Goal: Task Accomplishment & Management: Use online tool/utility

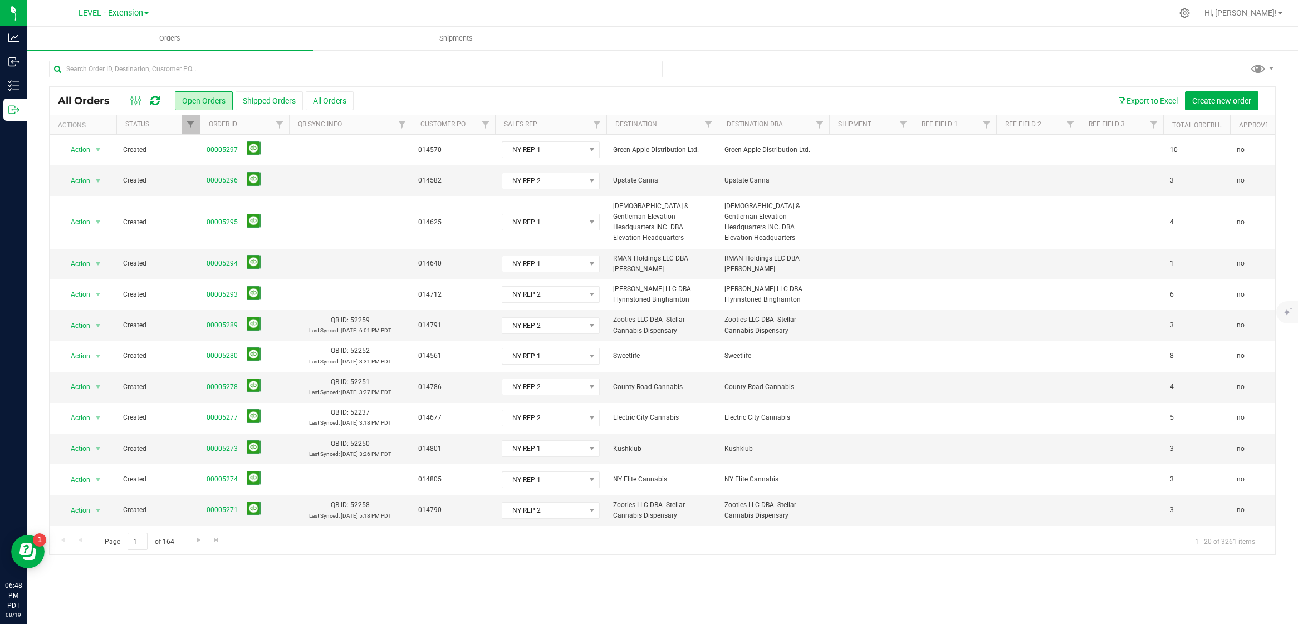
click at [129, 14] on span "LEVEL - Extension" at bounding box center [111, 13] width 65 height 10
click at [133, 66] on link "LEVEL Manufacturing" at bounding box center [113, 68] width 163 height 15
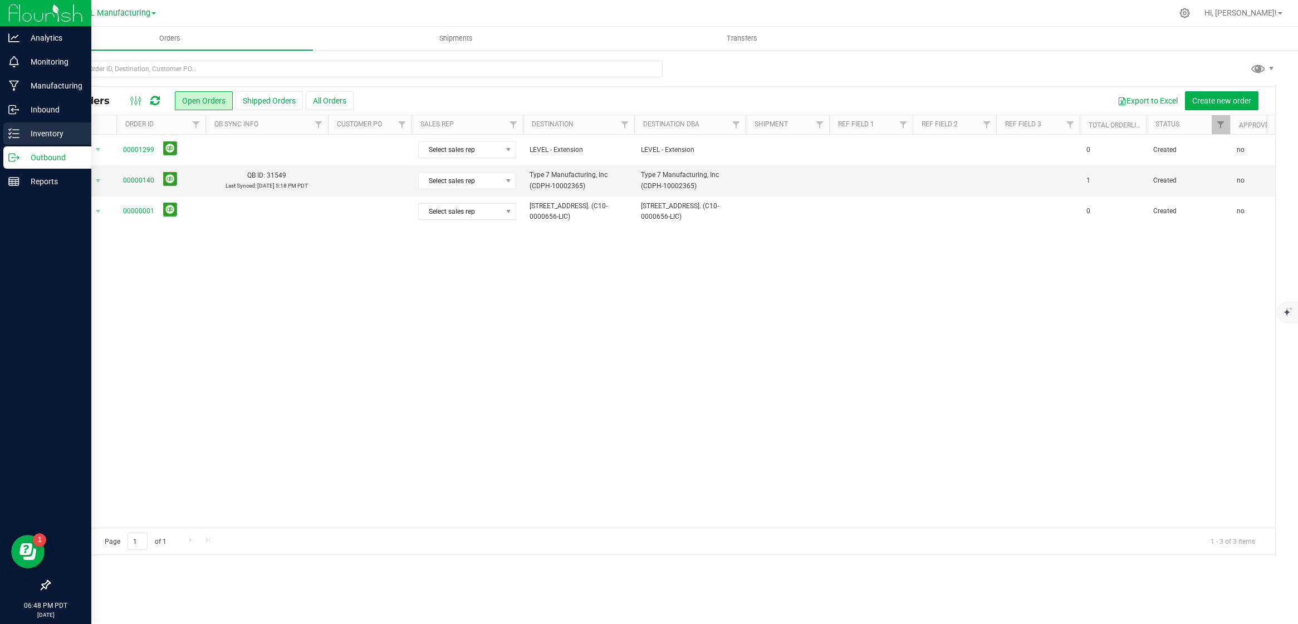
click at [48, 131] on p "Inventory" at bounding box center [52, 133] width 67 height 13
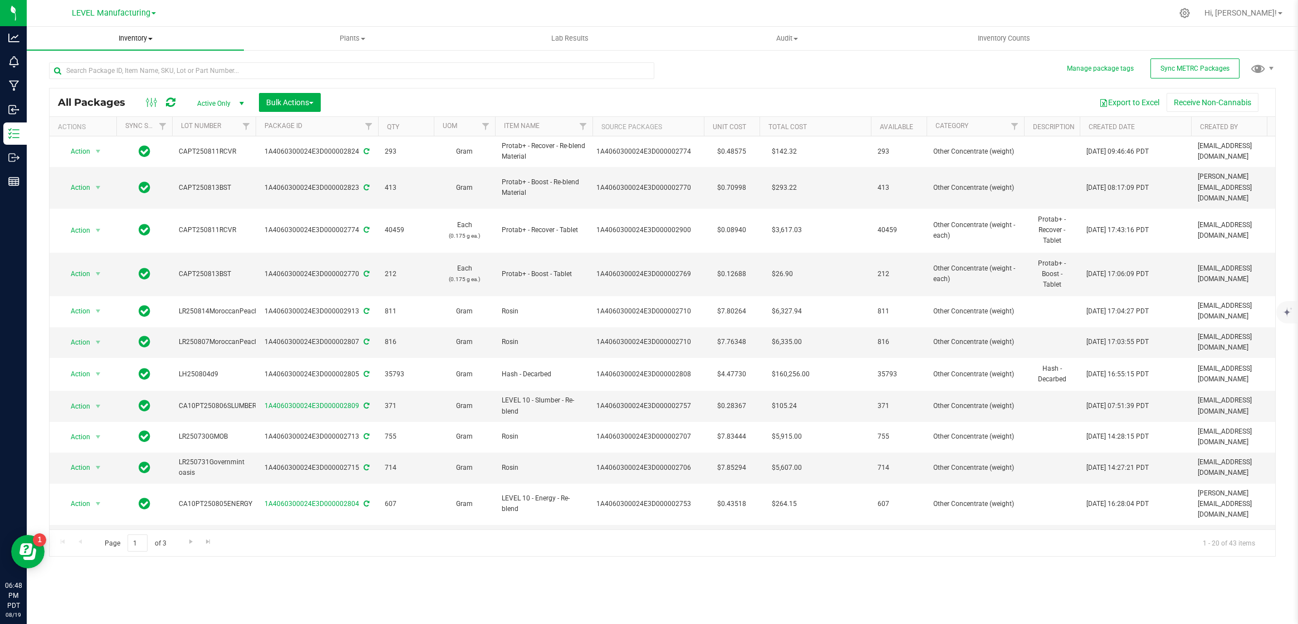
click at [148, 38] on span at bounding box center [150, 39] width 4 height 2
click at [119, 135] on span "From bill of materials" at bounding box center [77, 133] width 101 height 9
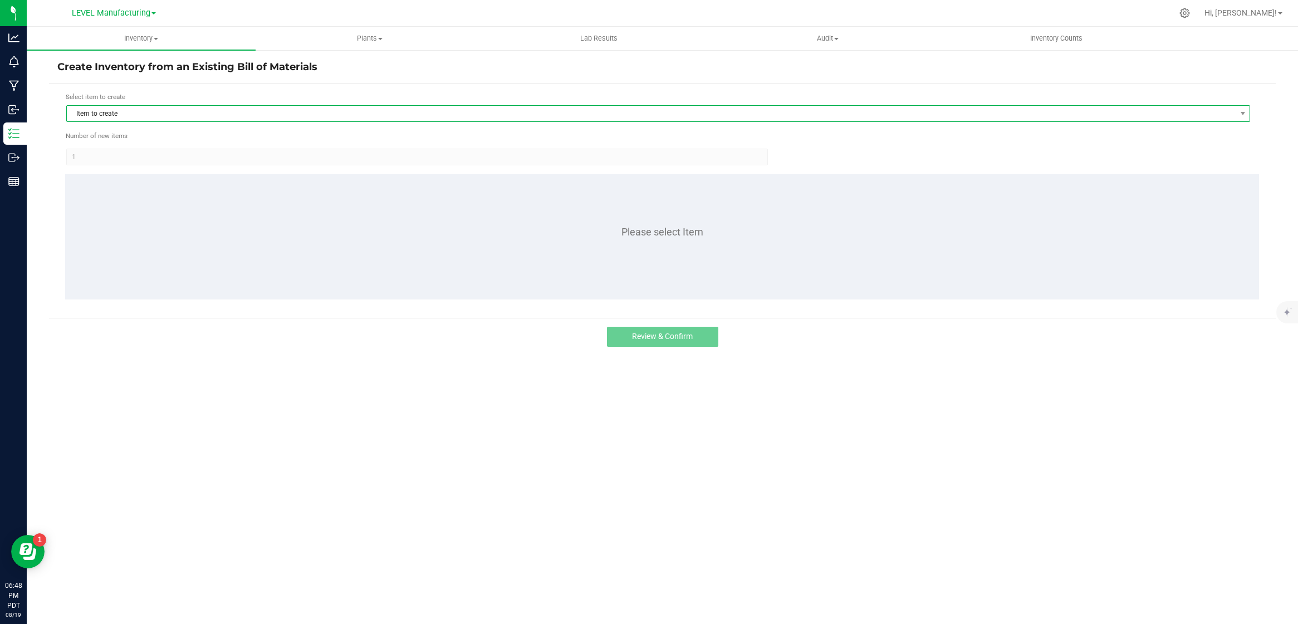
click at [192, 116] on span "Item to create" at bounding box center [651, 114] width 1169 height 16
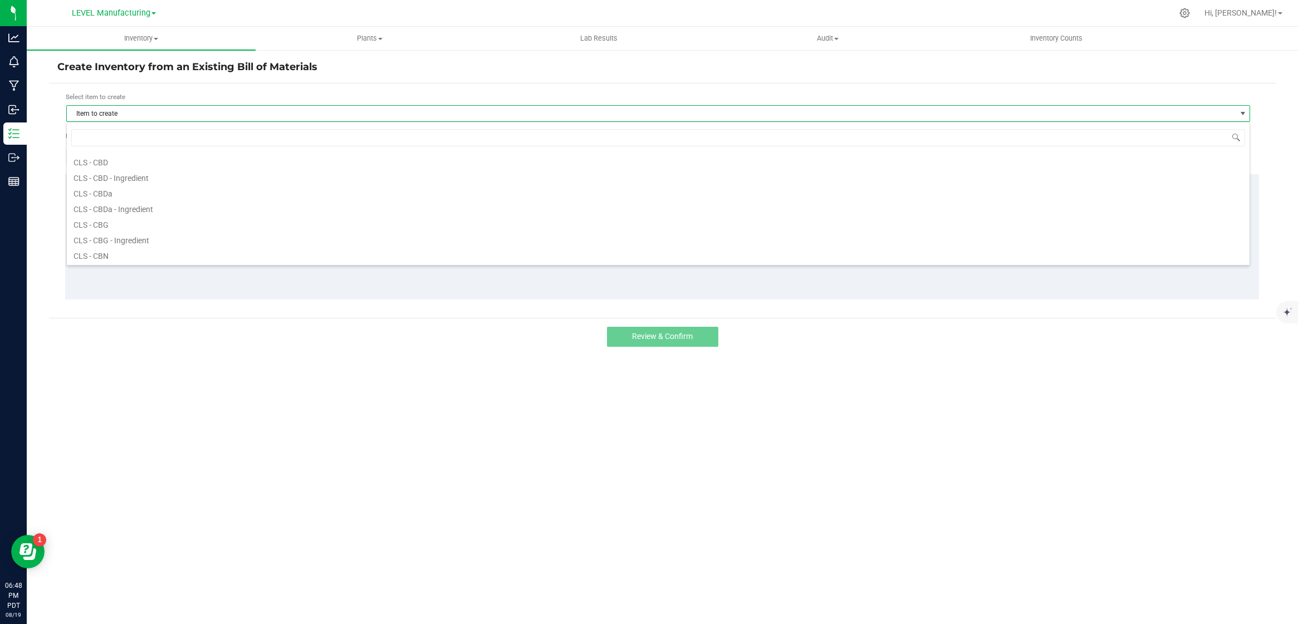
scroll to position [125, 0]
drag, startPoint x: 141, startPoint y: 199, endPoint x: 137, endPoint y: 193, distance: 7.1
click at [137, 27] on ul "Black - Matchbox (stuffed) CLS - Boost CLS - CBD CLS - CBD - Ingredient CLS - C…" at bounding box center [658, 27] width 1183 height 0
click at [137, 193] on li "CLS - d9" at bounding box center [658, 191] width 1183 height 16
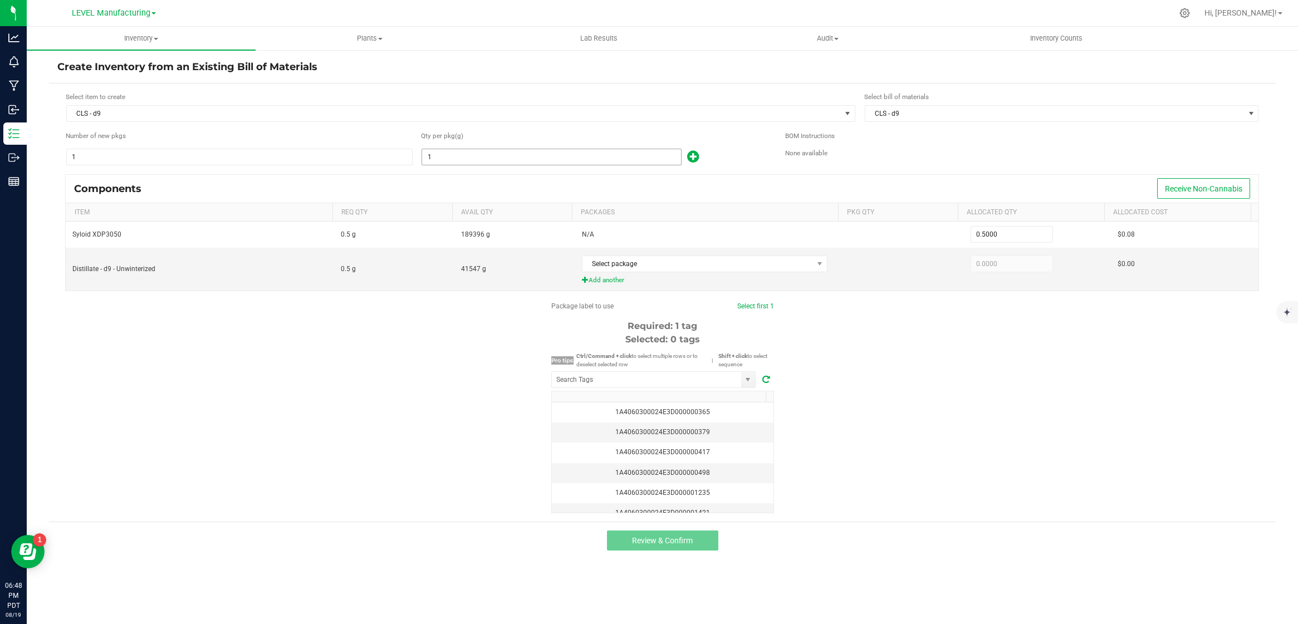
click at [532, 159] on input "1" at bounding box center [551, 157] width 258 height 16
paste input "55590"
type input "55590"
type input "27,795.0000"
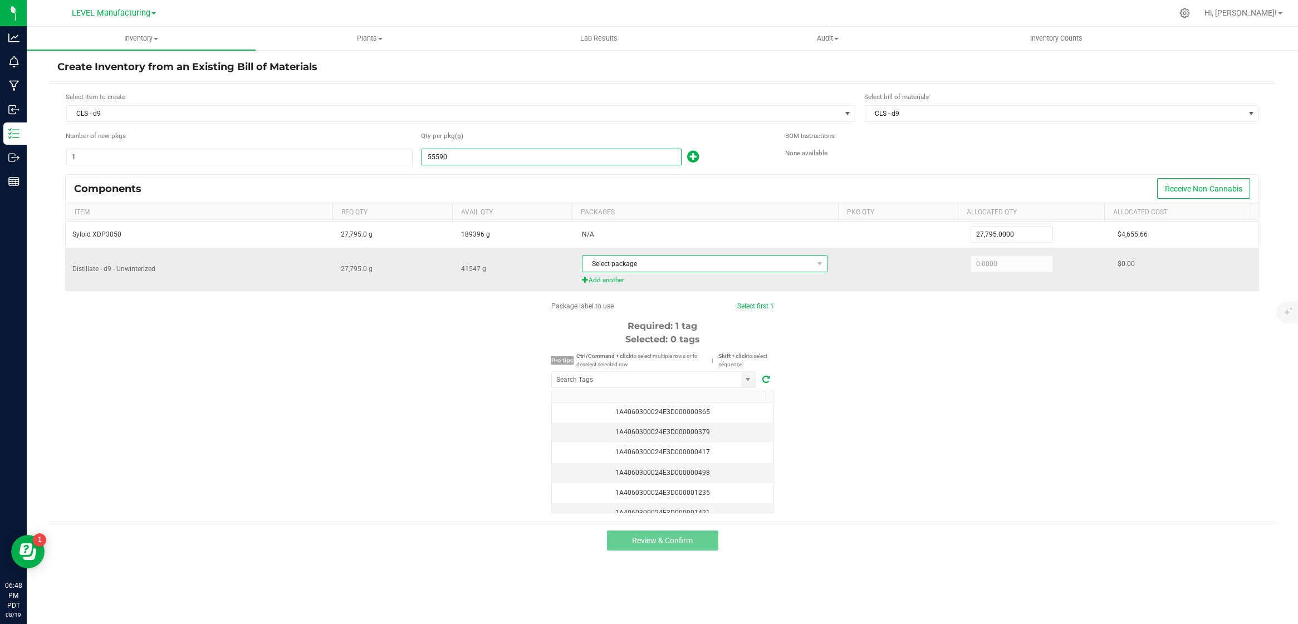
type input "55,590.0000"
click at [623, 268] on span "Select package" at bounding box center [698, 264] width 231 height 16
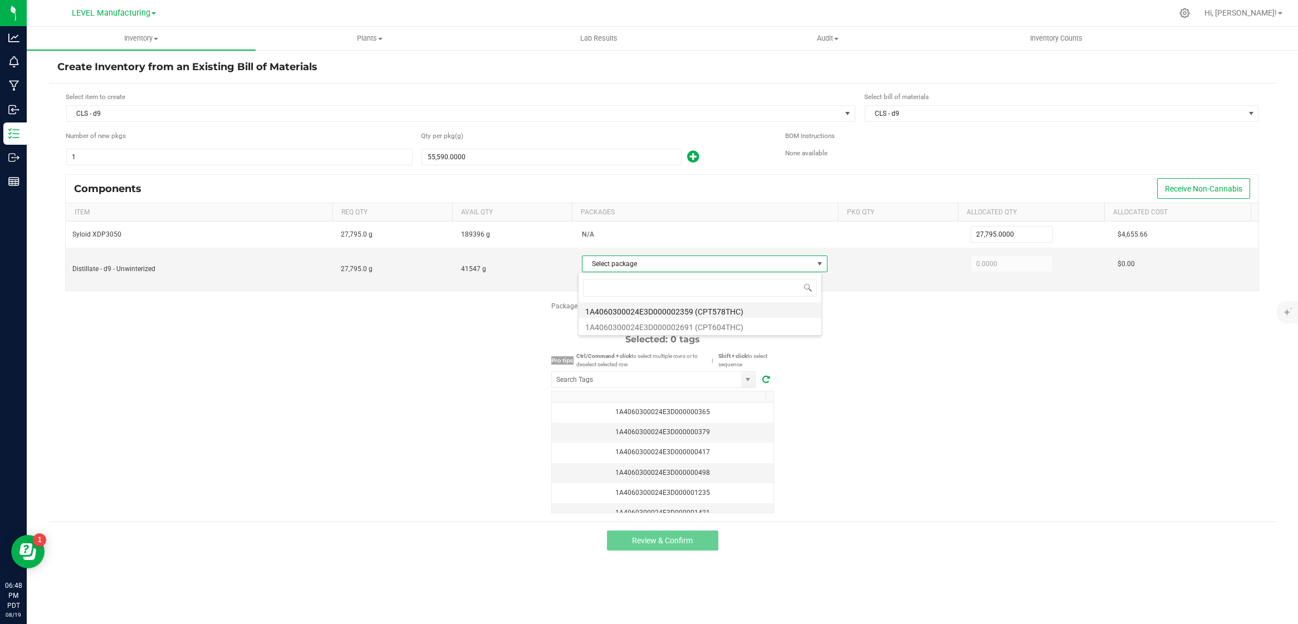
scroll to position [17, 244]
click at [959, 116] on span "CLS - d9" at bounding box center [1055, 114] width 379 height 16
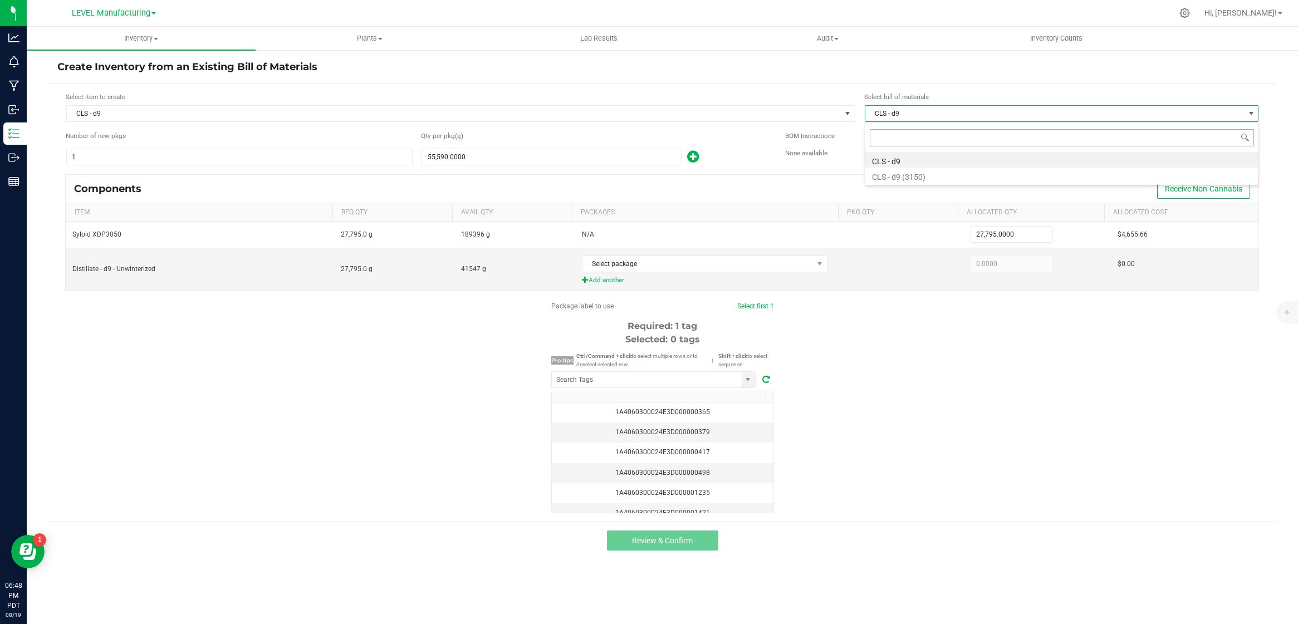
scroll to position [17, 394]
click at [935, 170] on li "CLS - d9 (3150)" at bounding box center [1062, 176] width 393 height 16
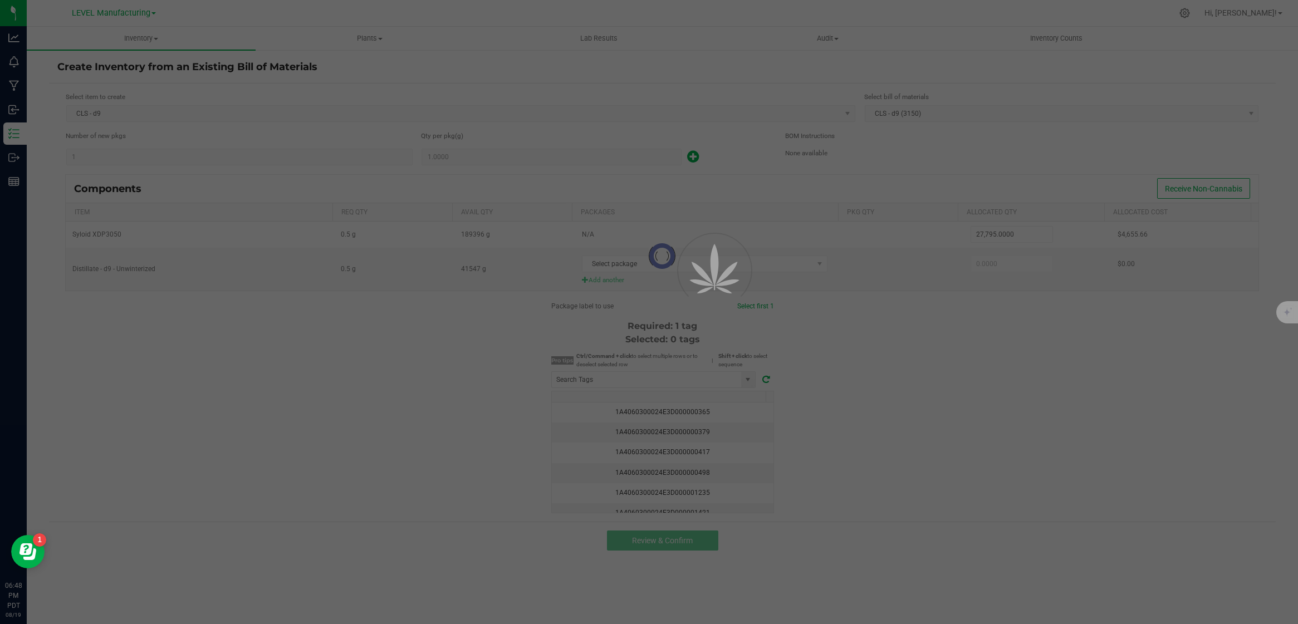
type input "0.5000"
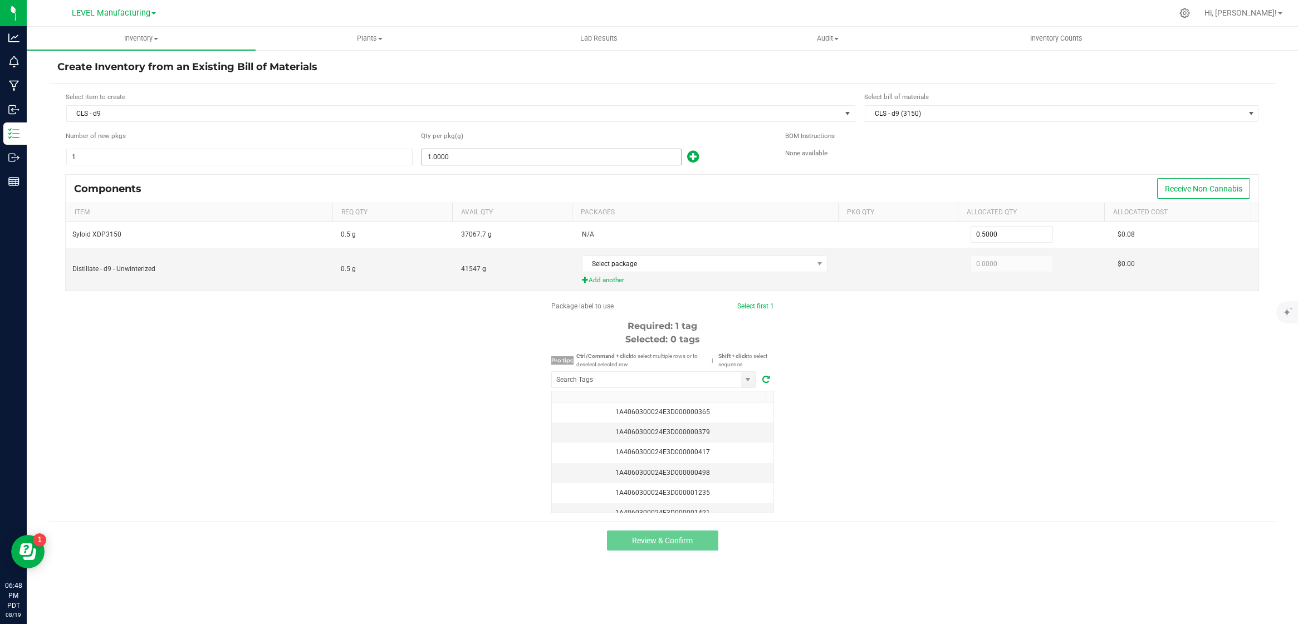
type input "1"
click at [558, 157] on input "1" at bounding box center [551, 157] width 258 height 16
paste input "55590"
type input "27,795.0000"
type input "55,590.0000"
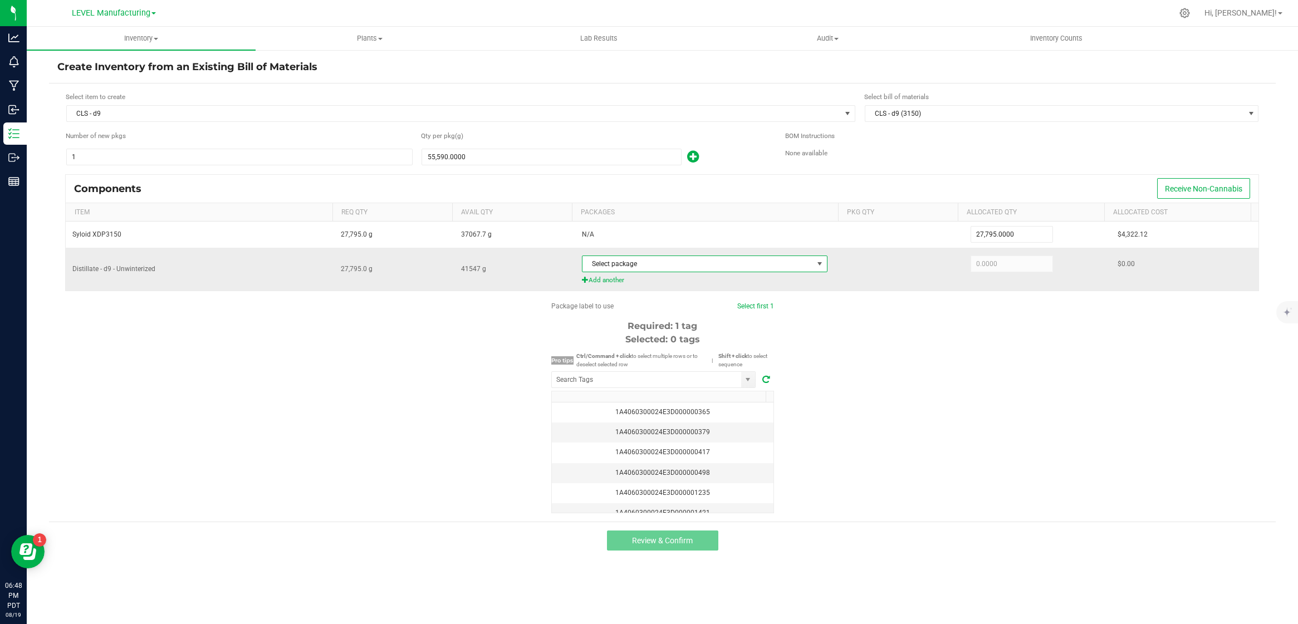
click at [666, 258] on span "Select package" at bounding box center [698, 264] width 231 height 16
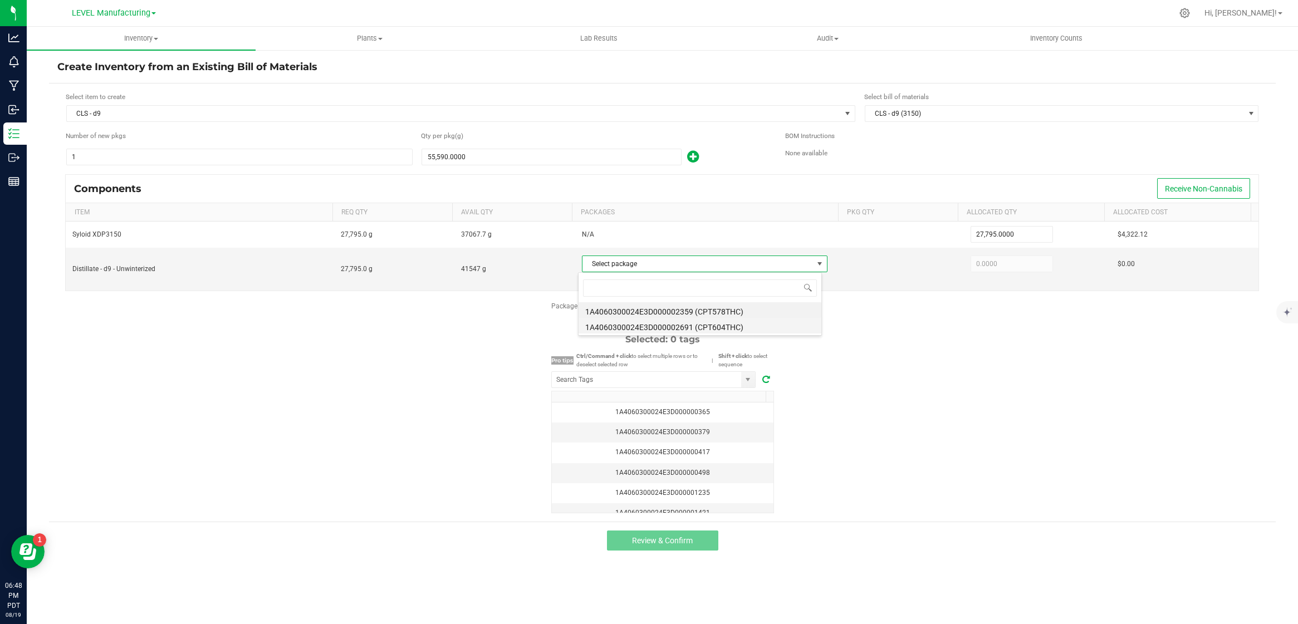
click at [706, 327] on li "1A4060300024E3D000002691 (CPT604THC)" at bounding box center [700, 326] width 243 height 16
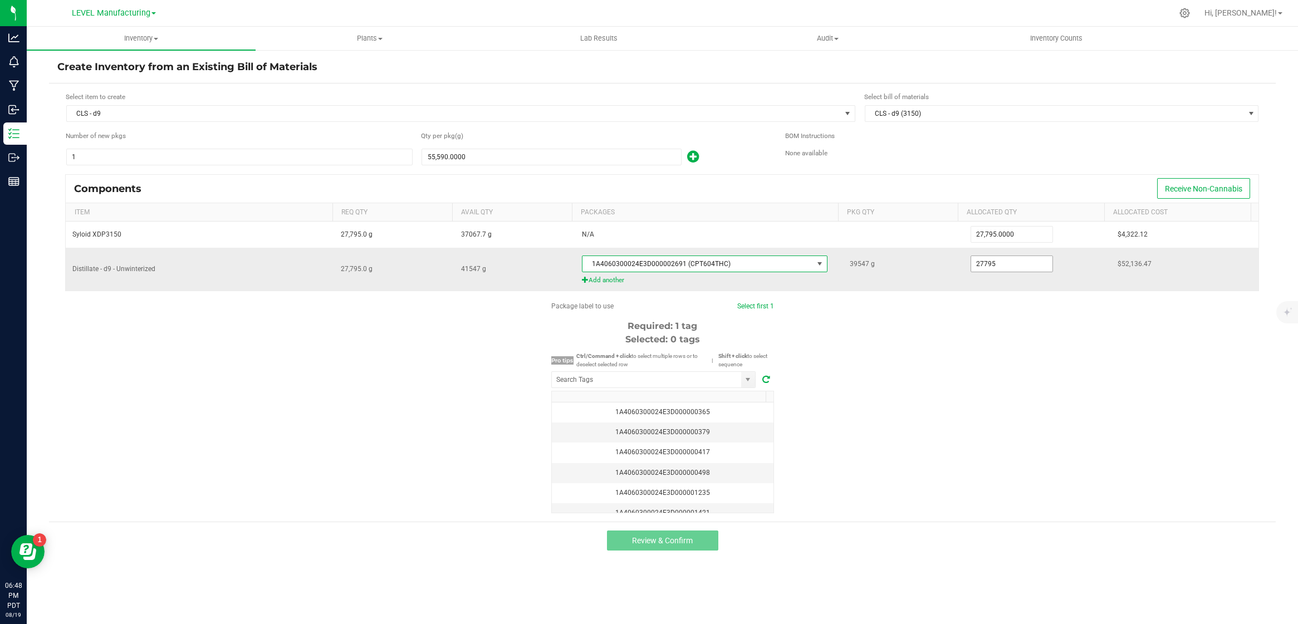
click at [991, 266] on input "27795" at bounding box center [1012, 264] width 82 height 16
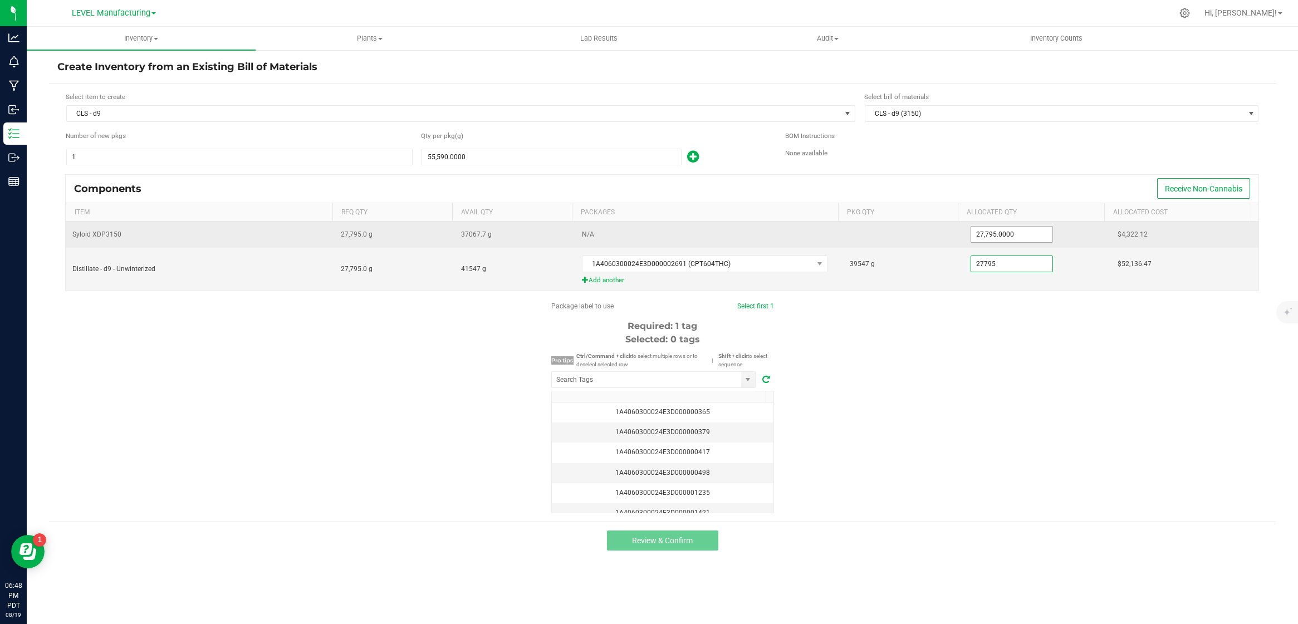
paste input "8040"
type input "28040"
type input "27795"
type input "28,040.0000"
click at [1009, 227] on input "27795" at bounding box center [1012, 235] width 82 height 16
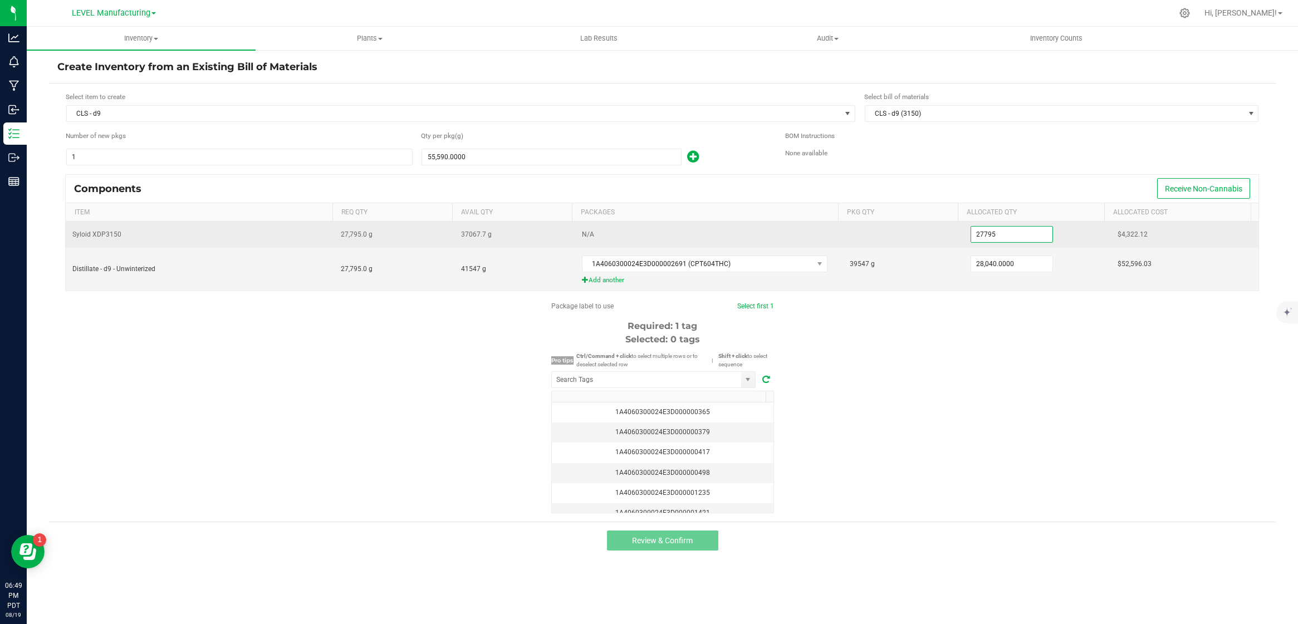
paste input "8040"
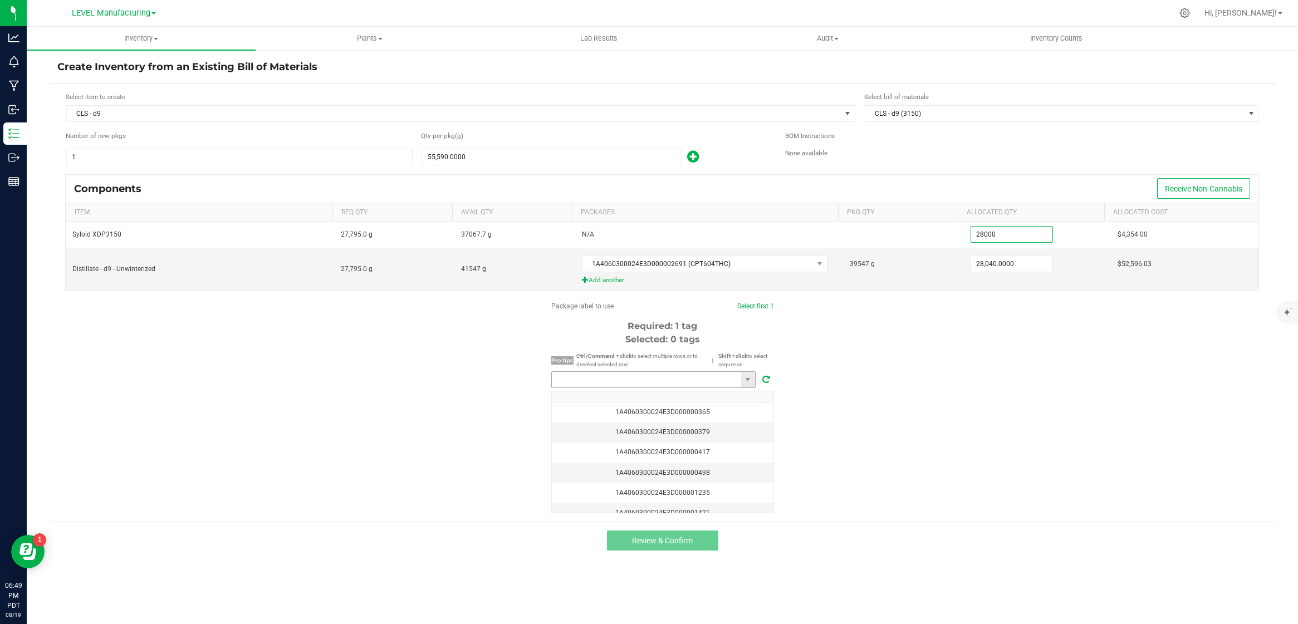
type input "28,000.0000"
click at [590, 378] on input "NO DATA FOUND" at bounding box center [646, 380] width 189 height 16
paste input "1A4060300024E3D000002789"
click at [591, 400] on li "1A4060300024E3D000002789" at bounding box center [653, 400] width 203 height 19
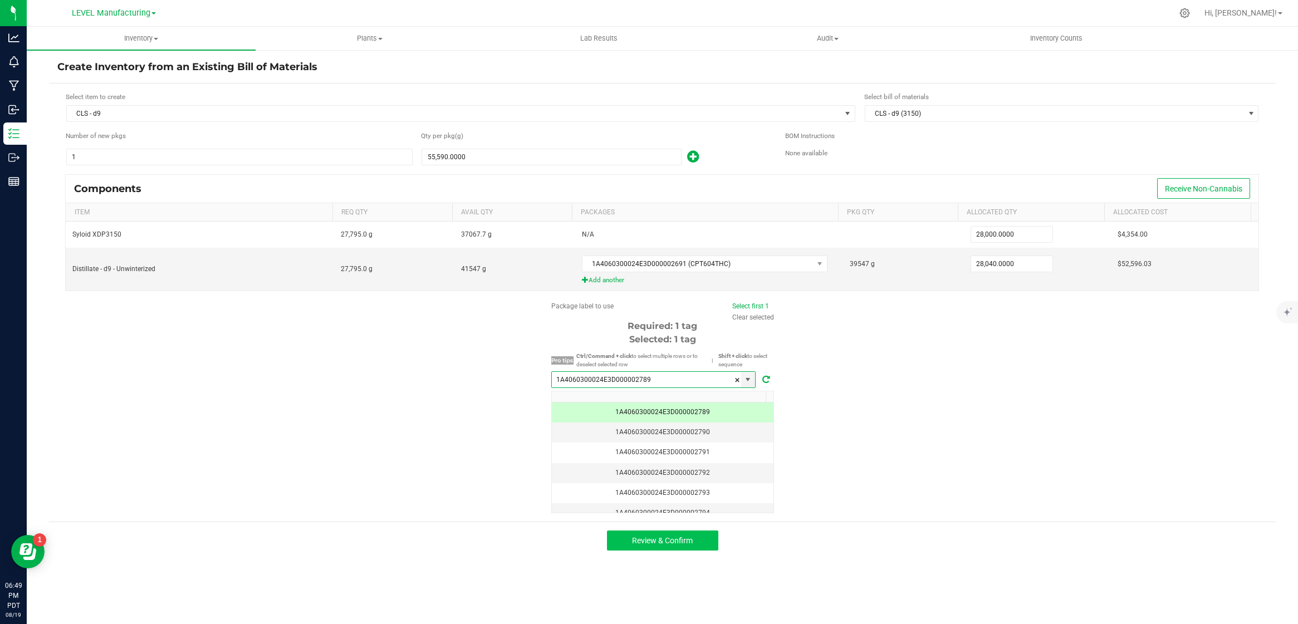
type input "1A4060300024E3D000002789"
click at [648, 536] on span "Review & Confirm" at bounding box center [662, 540] width 61 height 9
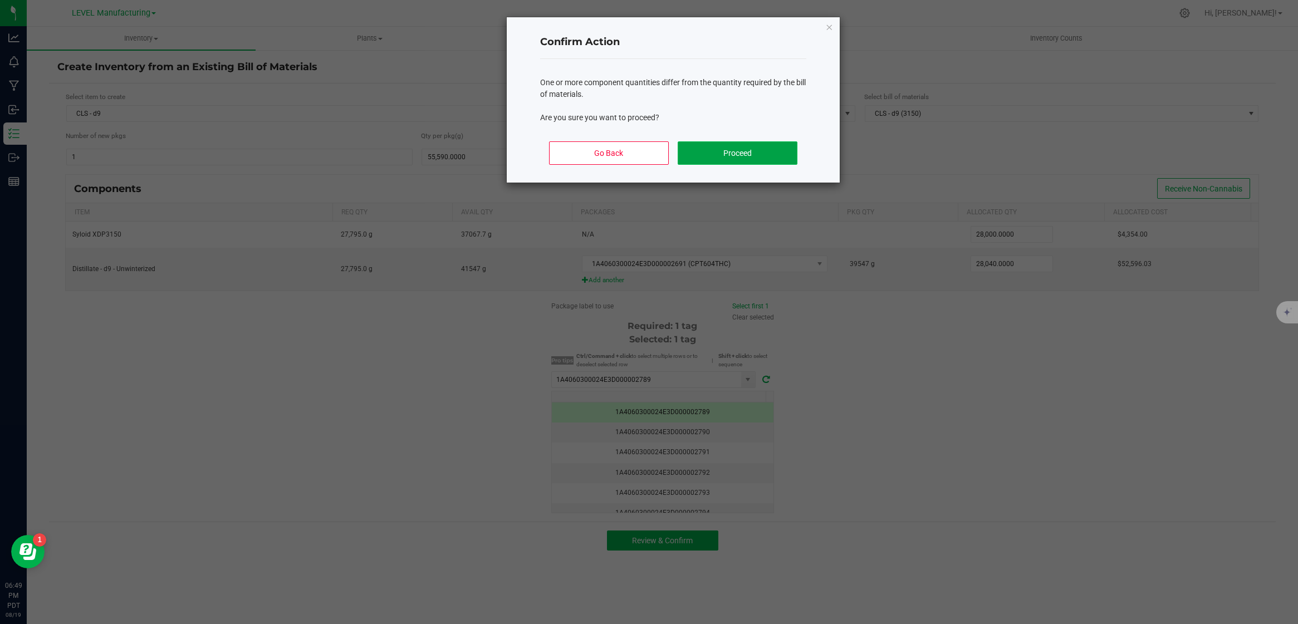
click at [707, 162] on button "Proceed" at bounding box center [738, 152] width 120 height 23
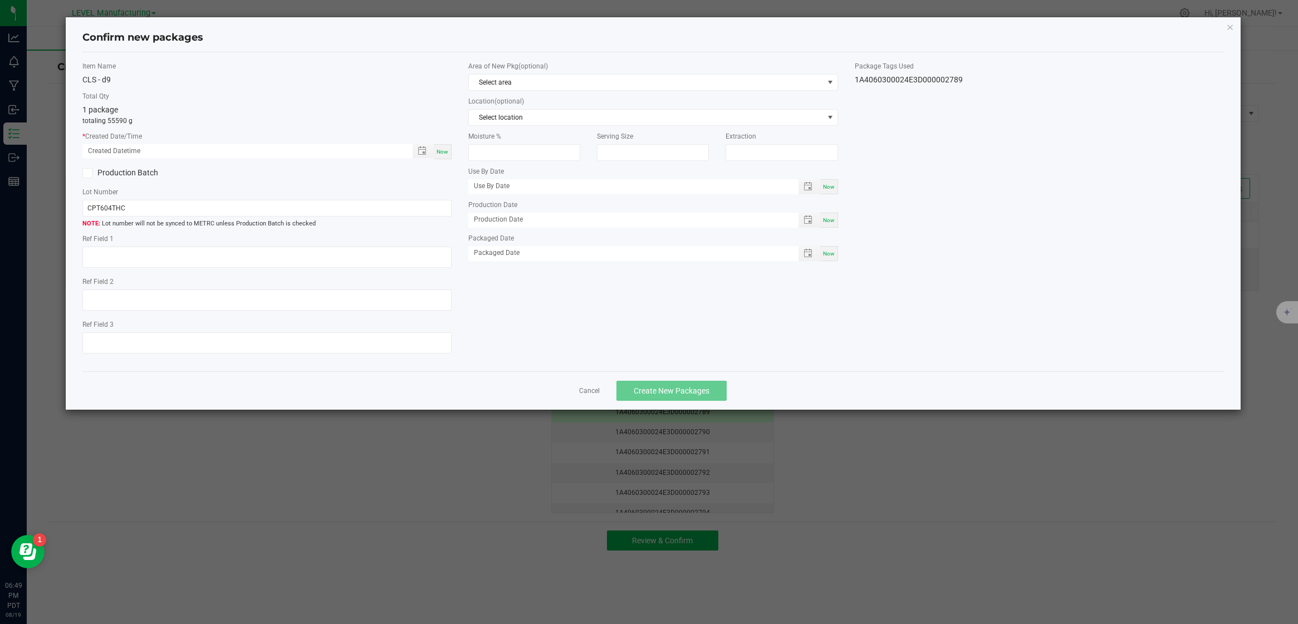
click at [444, 157] on div "Now" at bounding box center [443, 151] width 18 height 15
type input "[DATE] 06:49 PM"
click at [155, 207] on input "CPT604THC" at bounding box center [266, 208] width 369 height 17
paste input "ACLS250820d9"
type input "CACLS250820d9"
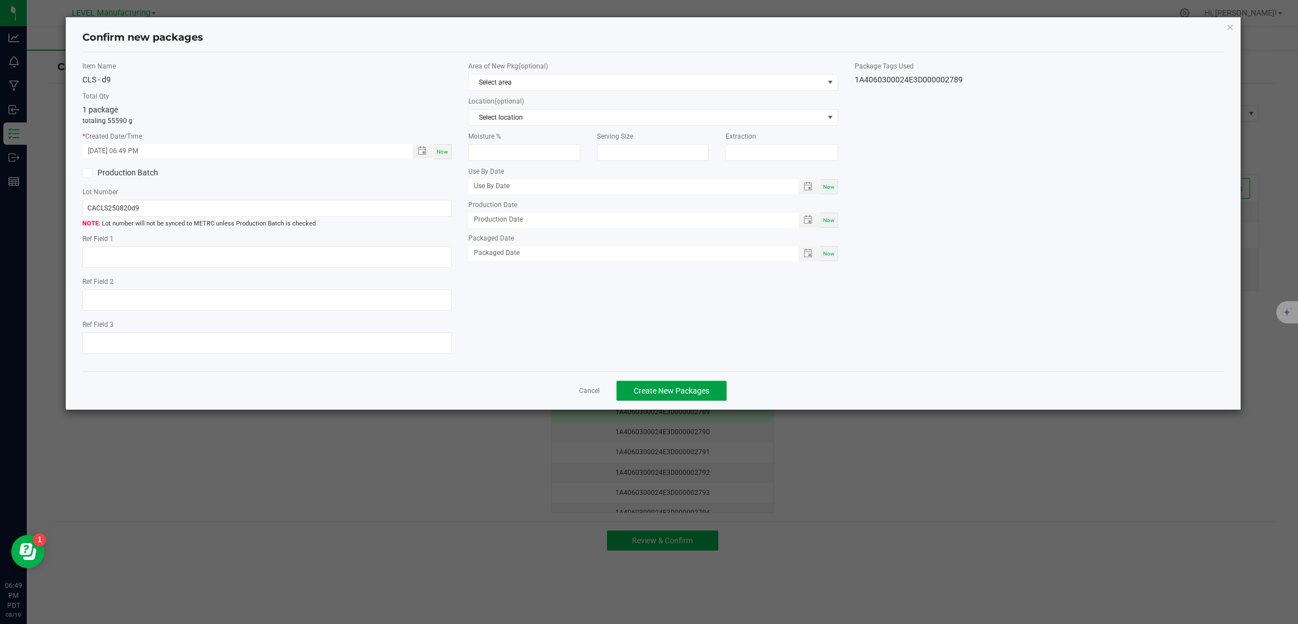
click at [651, 392] on span "Create New Packages" at bounding box center [672, 391] width 76 height 9
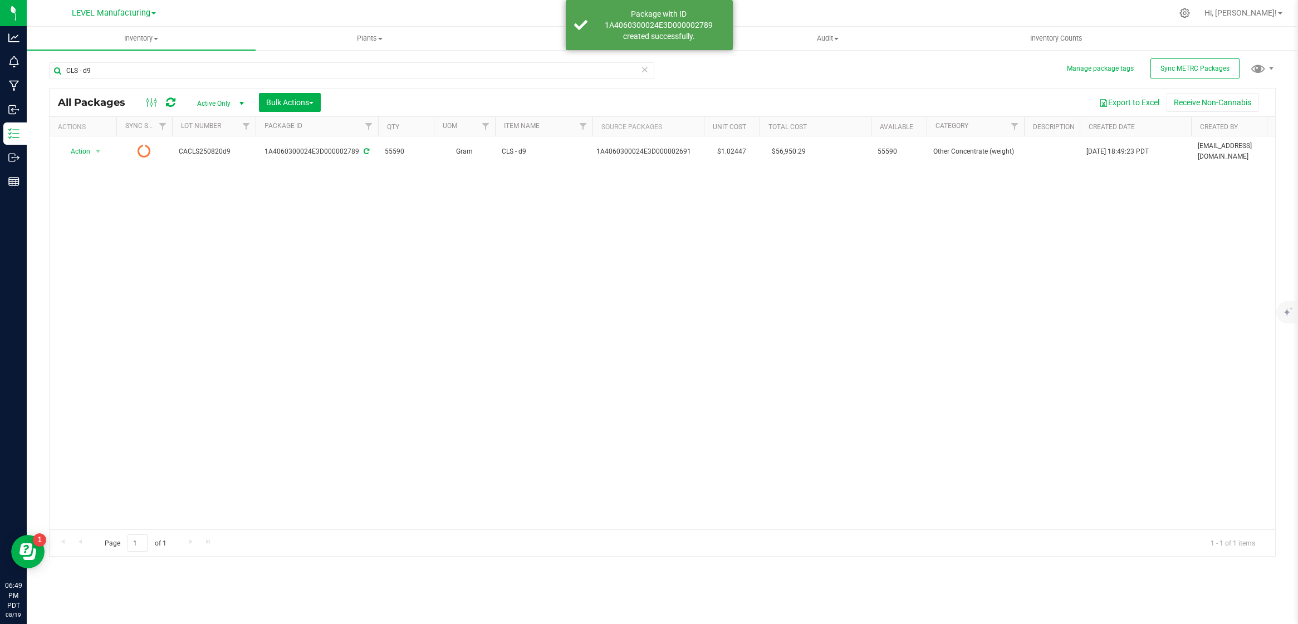
click at [644, 70] on icon at bounding box center [645, 68] width 8 height 13
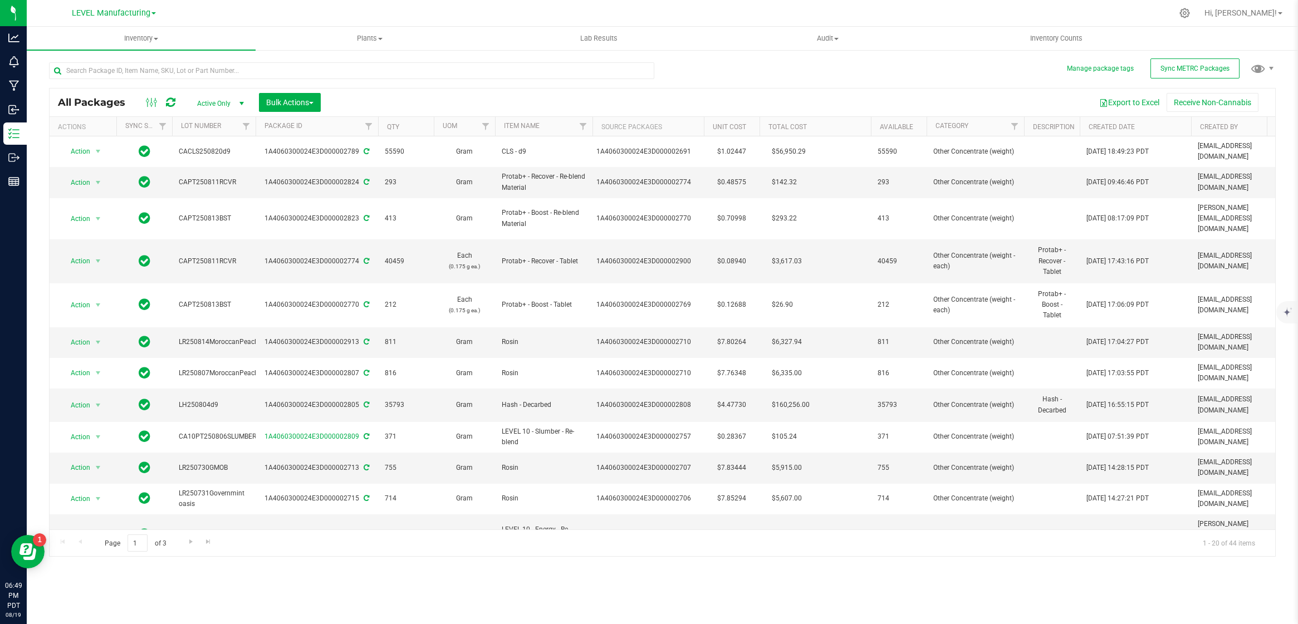
click at [169, 102] on icon at bounding box center [170, 102] width 9 height 11
